Goal: Information Seeking & Learning: Learn about a topic

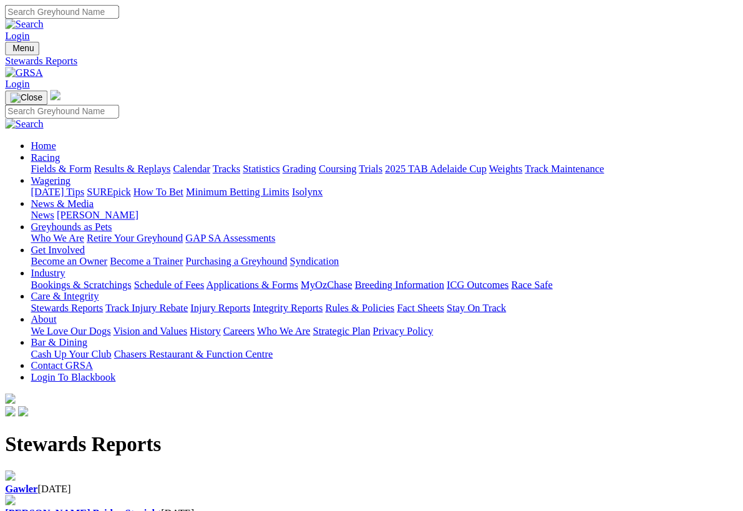
scroll to position [1, 0]
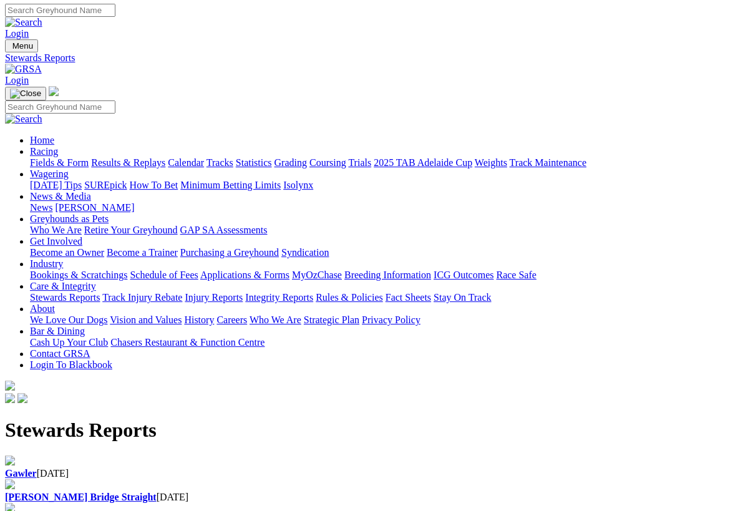
click at [42, 64] on img at bounding box center [23, 69] width 37 height 11
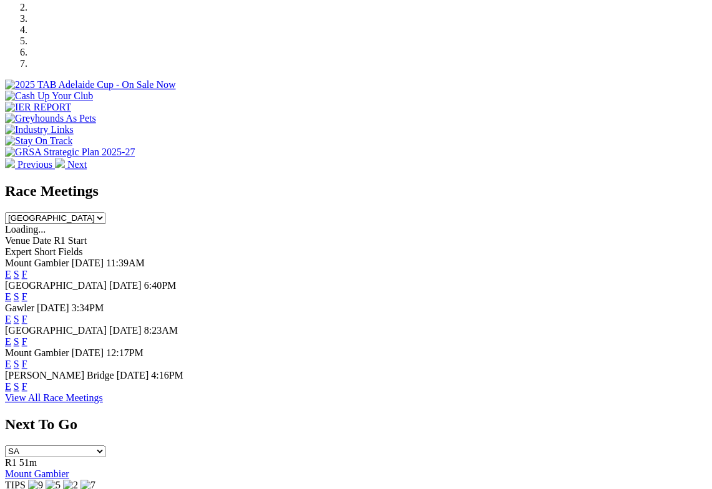
scroll to position [404, 0]
click at [144, 280] on span "Today" at bounding box center [126, 285] width 35 height 11
click at [11, 291] on link "E" at bounding box center [8, 296] width 6 height 11
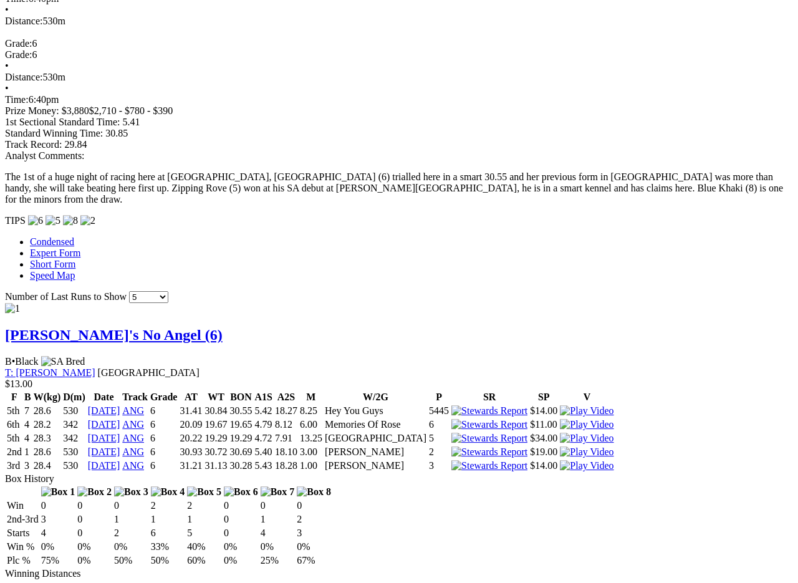
scroll to position [1061, 0]
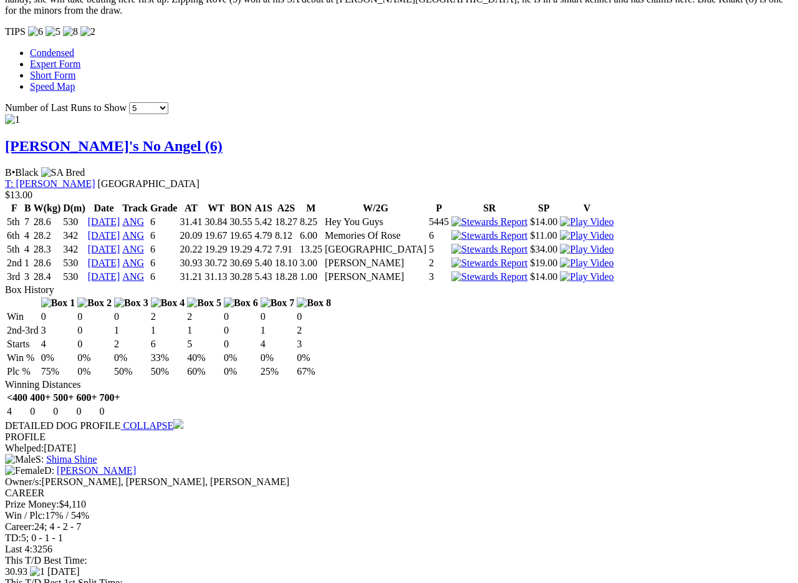
scroll to position [1253, 0]
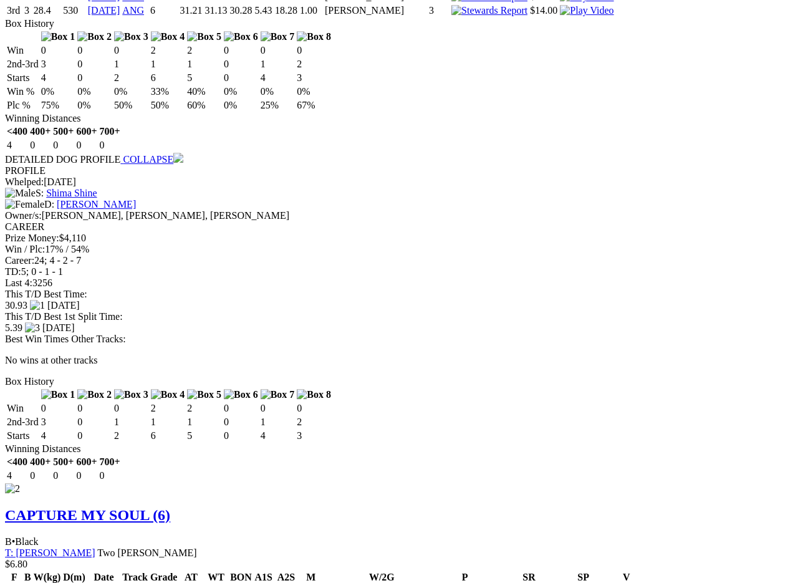
scroll to position [1507, 0]
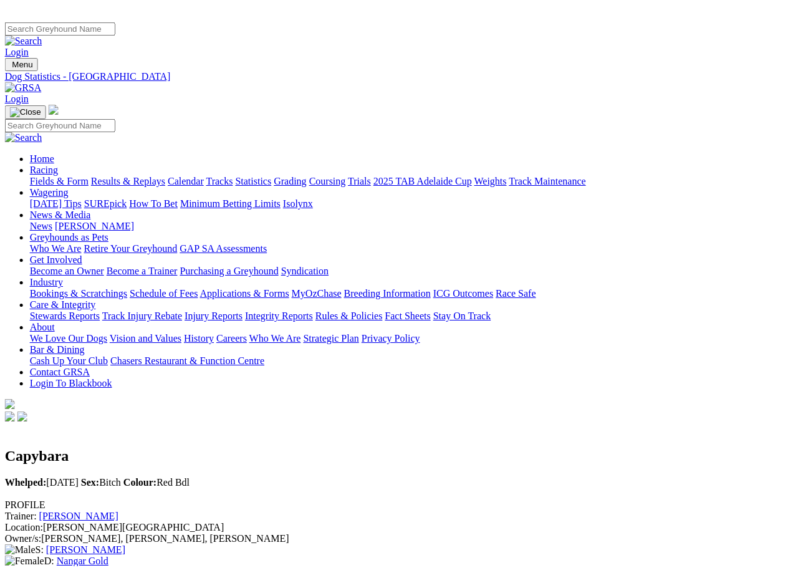
scroll to position [0, 4]
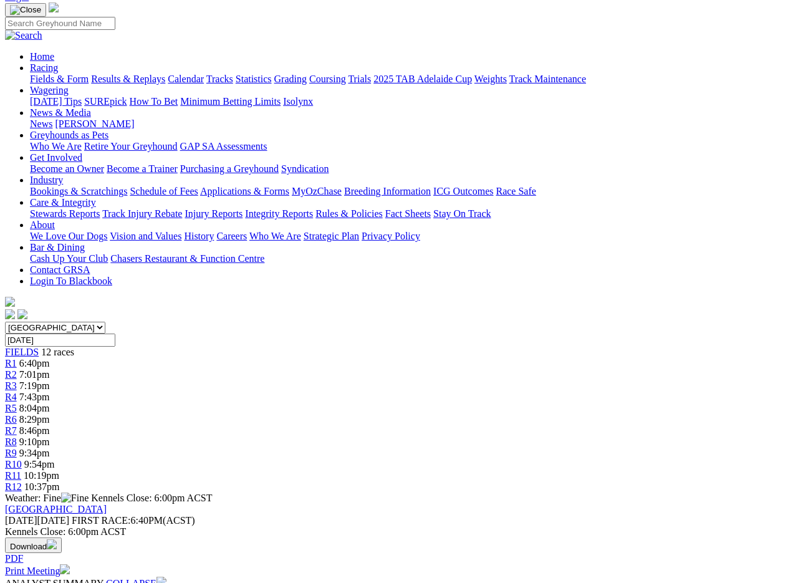
scroll to position [84, 0]
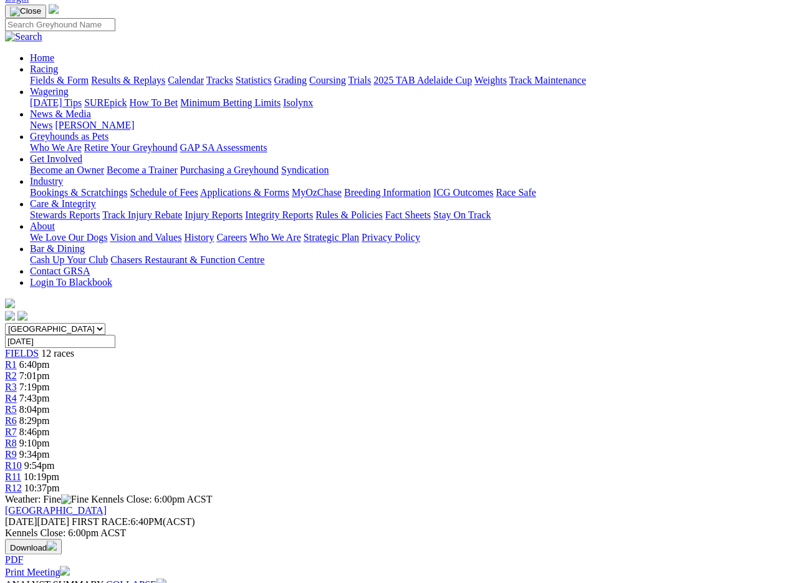
click at [17, 371] on span "R2" at bounding box center [11, 376] width 12 height 11
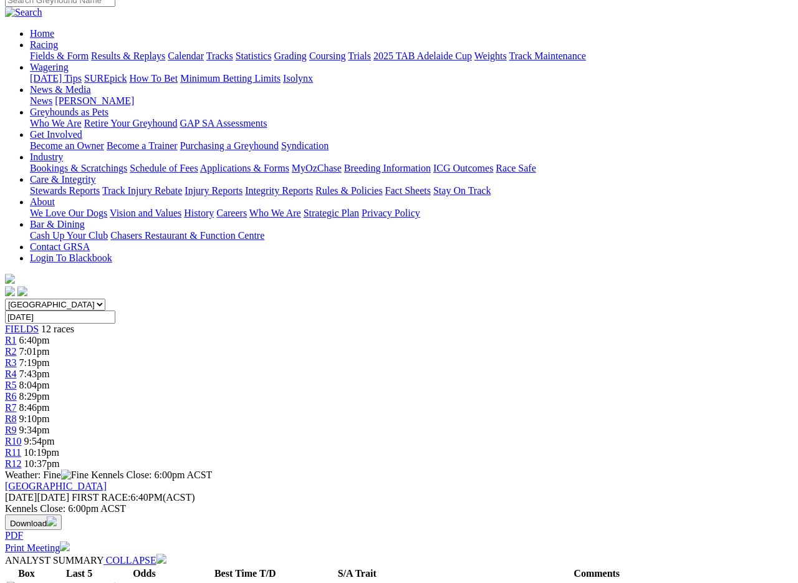
scroll to position [108, 17]
click at [17, 357] on span "R3" at bounding box center [11, 362] width 12 height 11
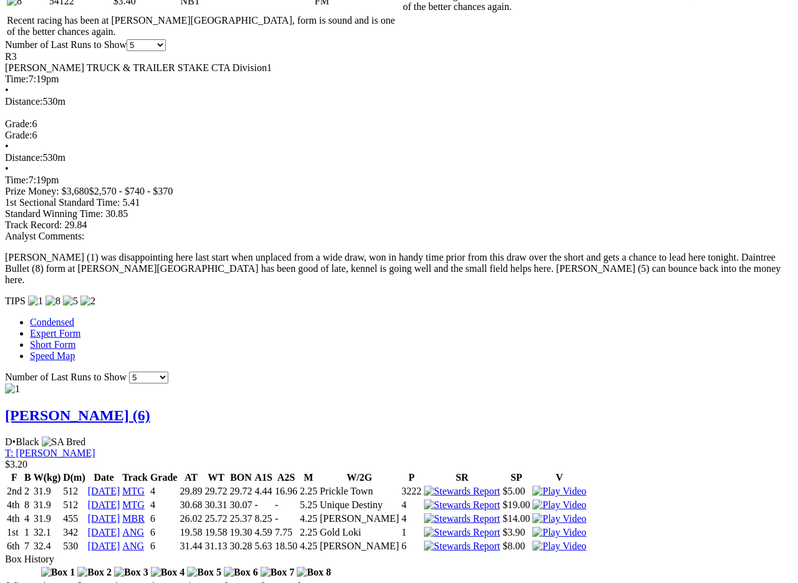
scroll to position [928, 0]
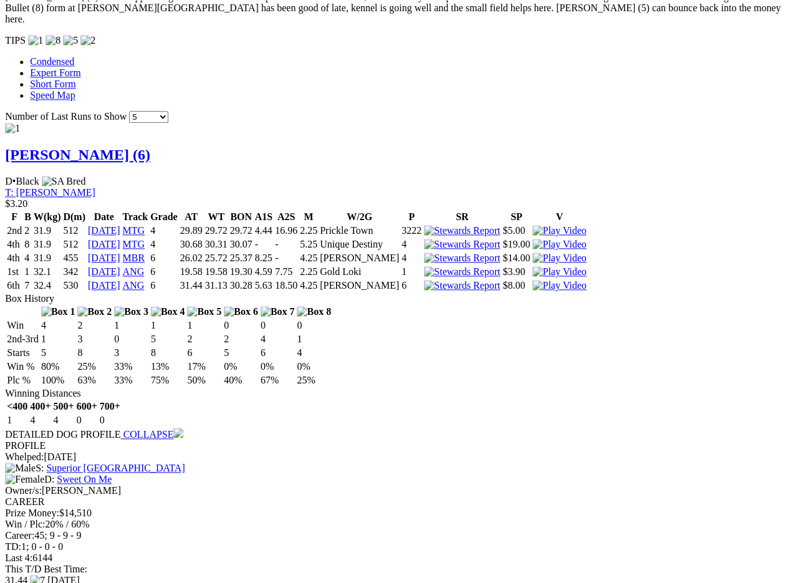
scroll to position [1190, 1]
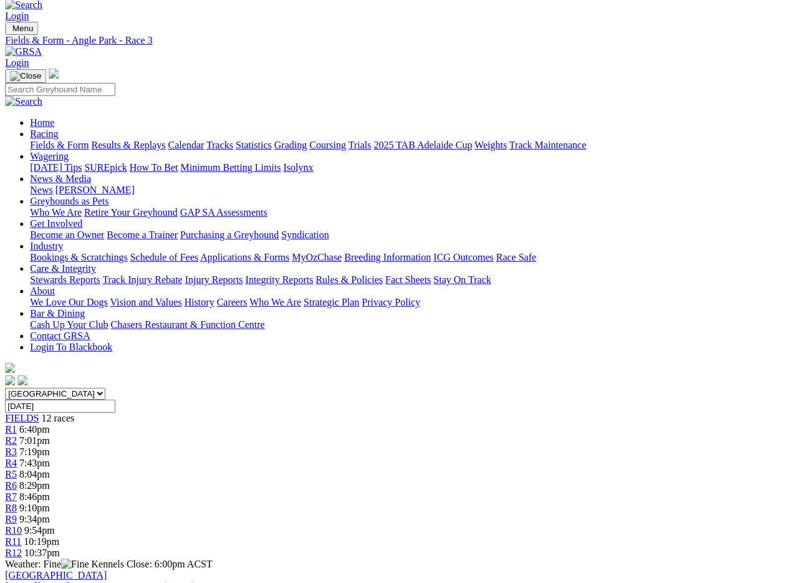
click at [17, 458] on span "R4" at bounding box center [11, 463] width 12 height 11
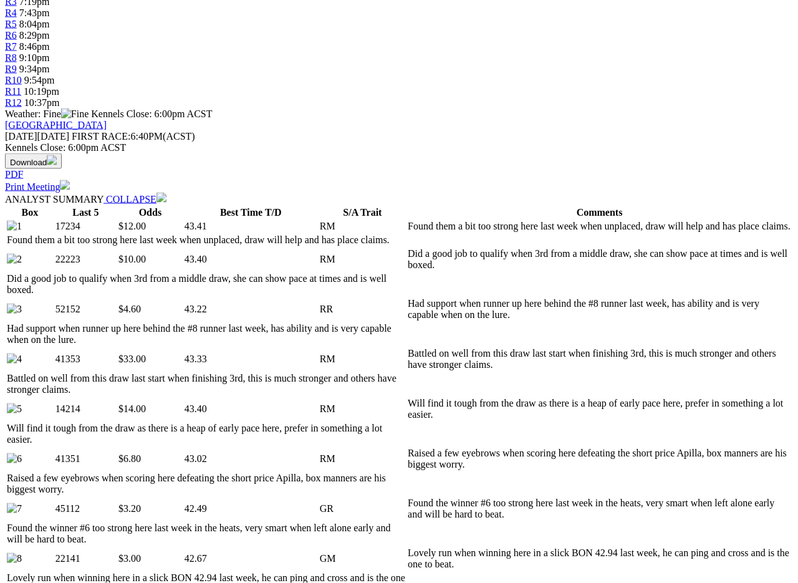
scroll to position [470, 0]
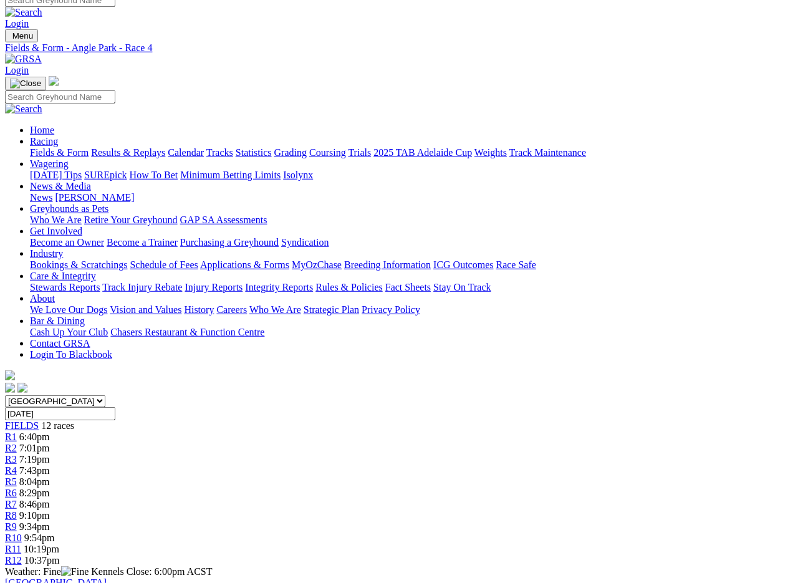
scroll to position [0, 0]
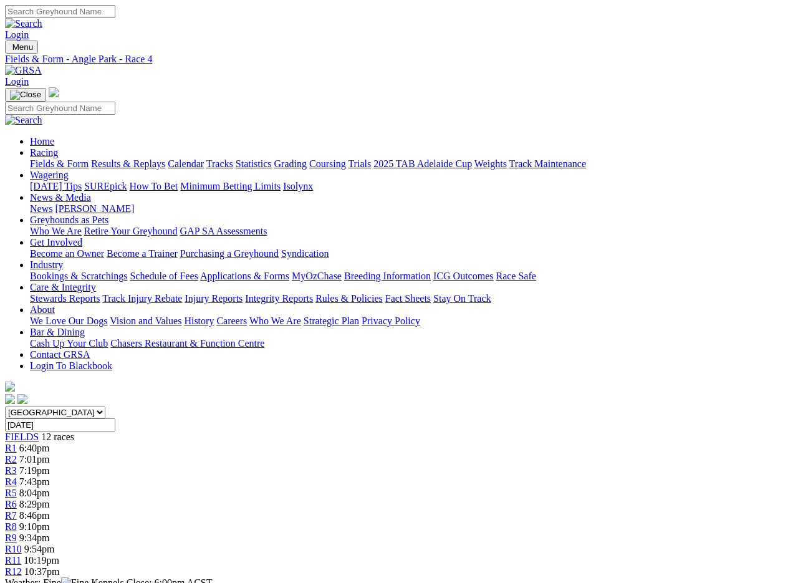
click at [17, 488] on link "R5" at bounding box center [11, 493] width 12 height 11
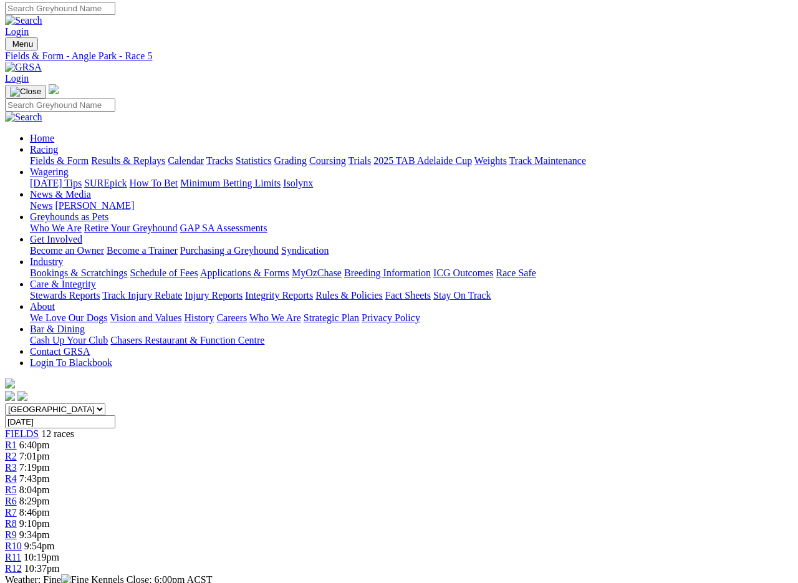
click at [17, 473] on span "R4" at bounding box center [11, 478] width 12 height 11
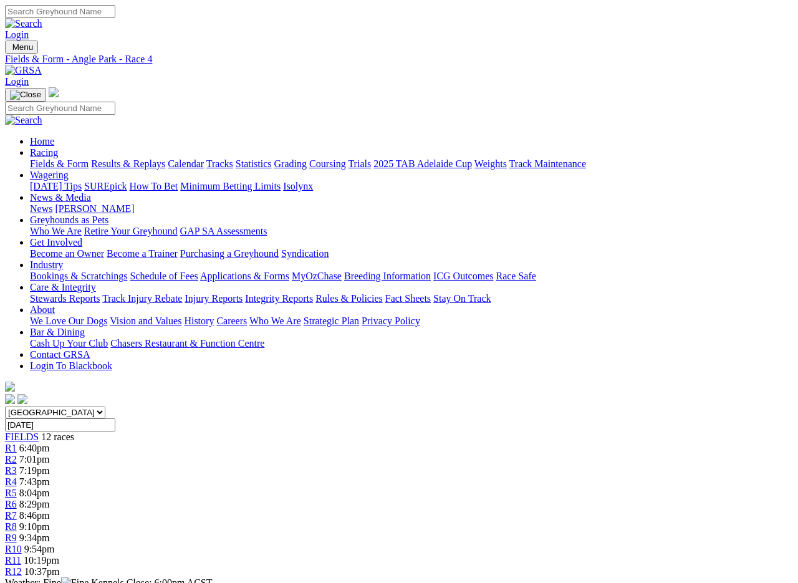
scroll to position [0, 6]
click at [32, 158] on link "Fields & Form" at bounding box center [59, 163] width 59 height 11
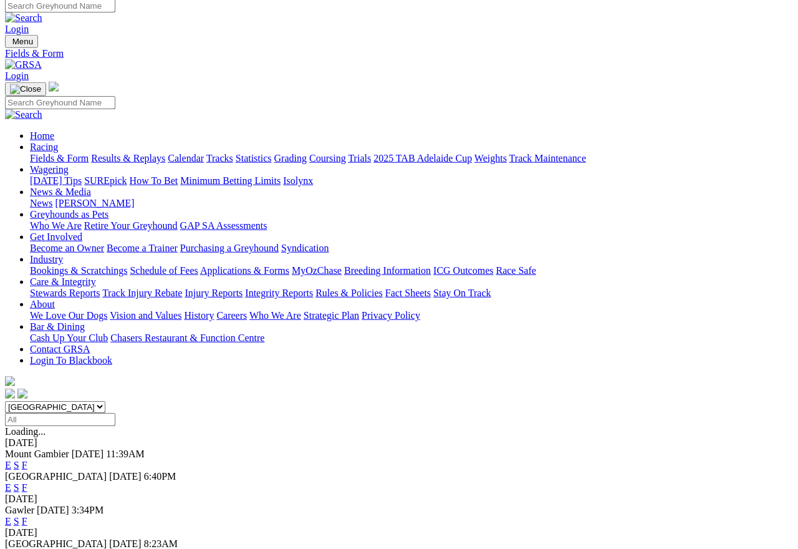
scroll to position [6, 0]
click at [27, 482] on link "F" at bounding box center [25, 487] width 6 height 11
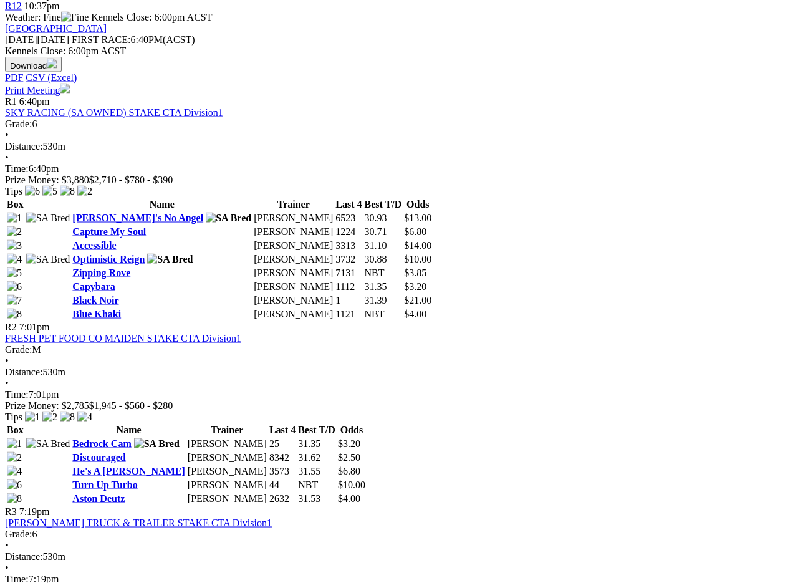
scroll to position [566, 0]
